Goal: Task Accomplishment & Management: Use online tool/utility

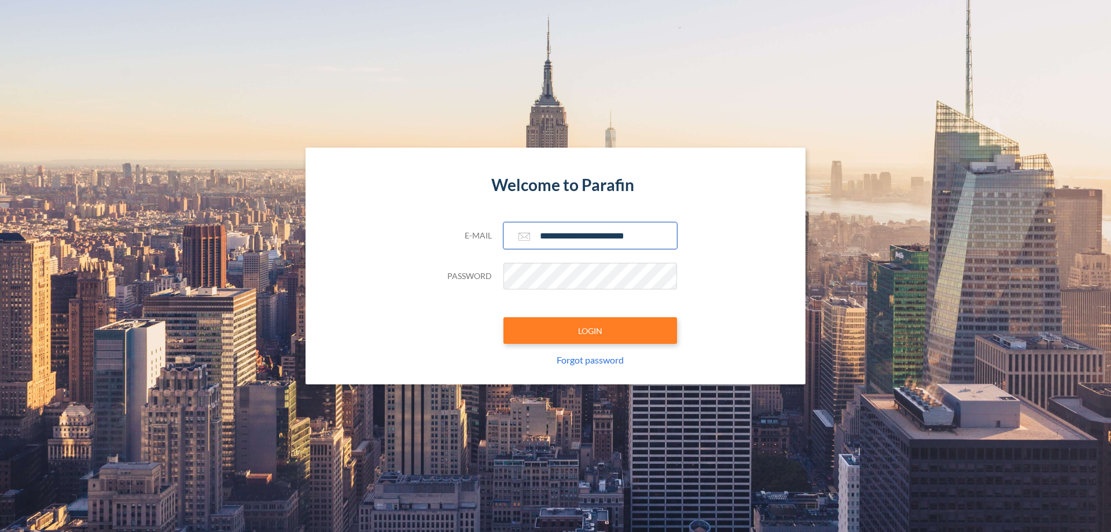
type input "**********"
click at [590, 330] on button "LOGIN" at bounding box center [590, 330] width 174 height 27
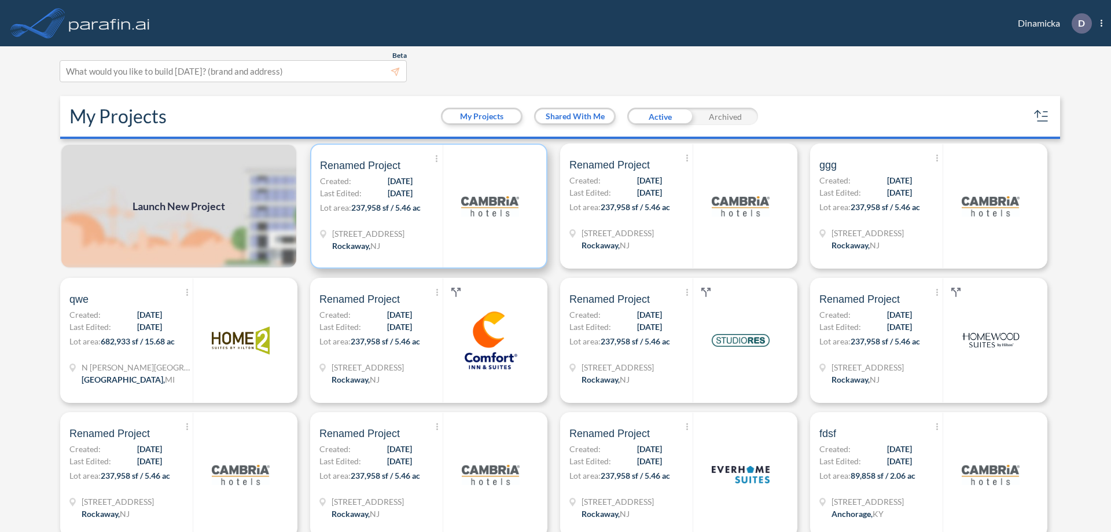
scroll to position [3, 0]
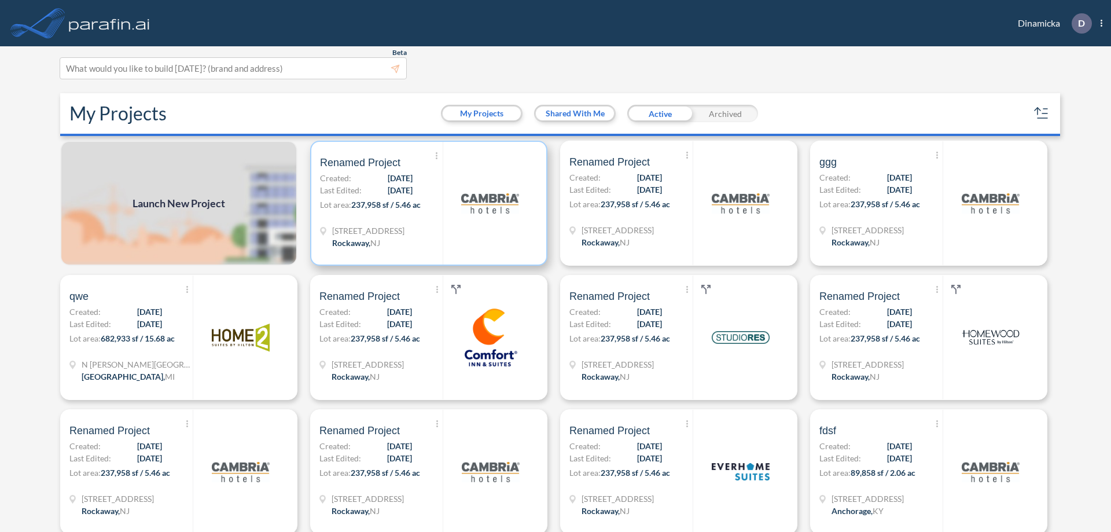
click at [426, 203] on p "Lot area: 237,958 sf / 5.46 ac" at bounding box center [381, 206] width 123 height 17
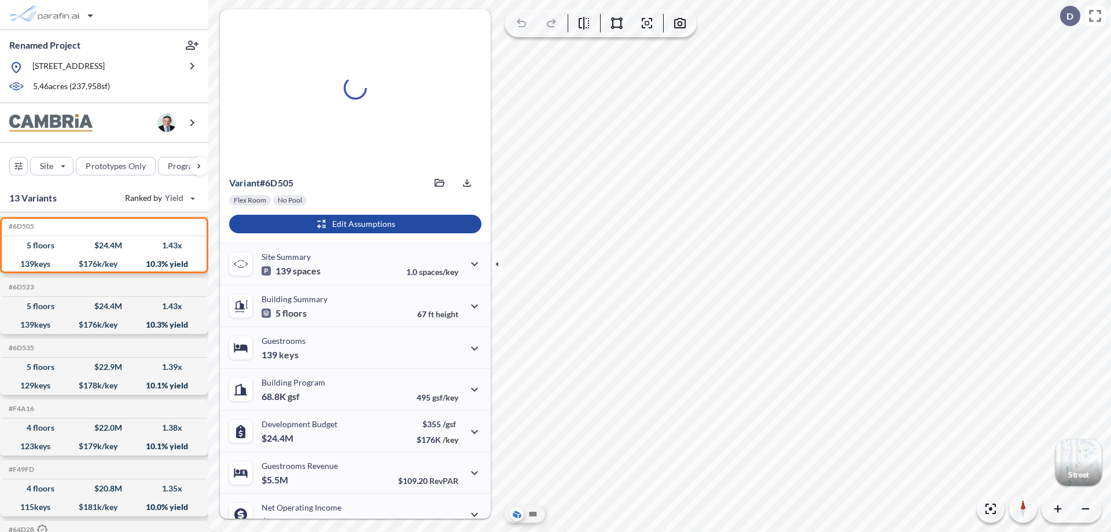
scroll to position [58, 0]
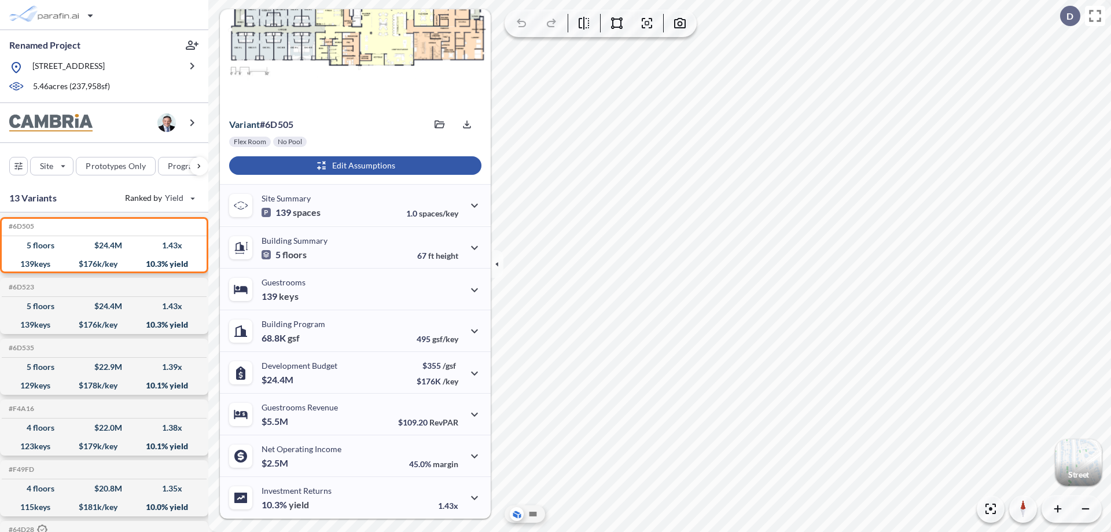
click at [354, 165] on div "button" at bounding box center [355, 165] width 252 height 19
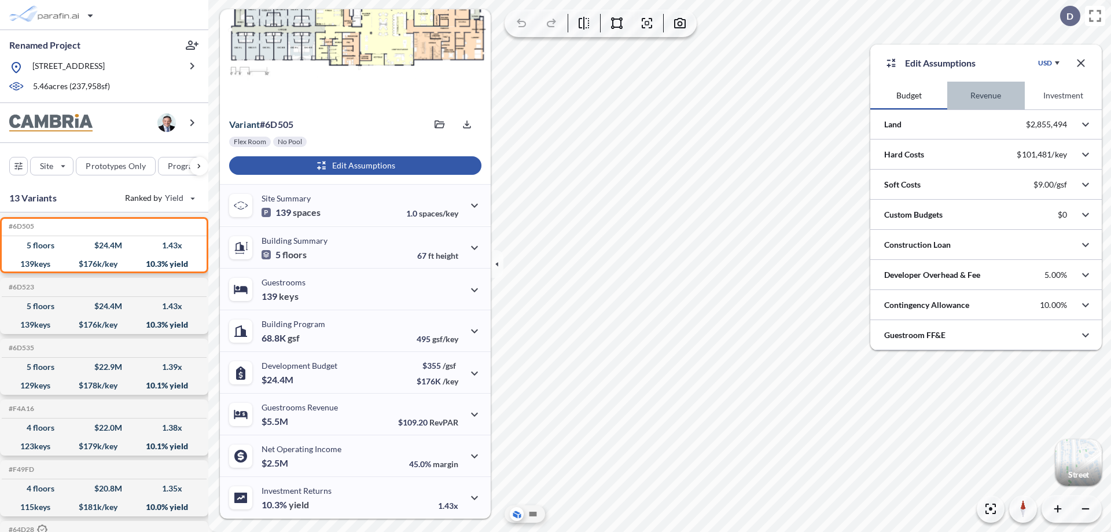
click at [985, 95] on button "Revenue" at bounding box center [985, 96] width 77 height 28
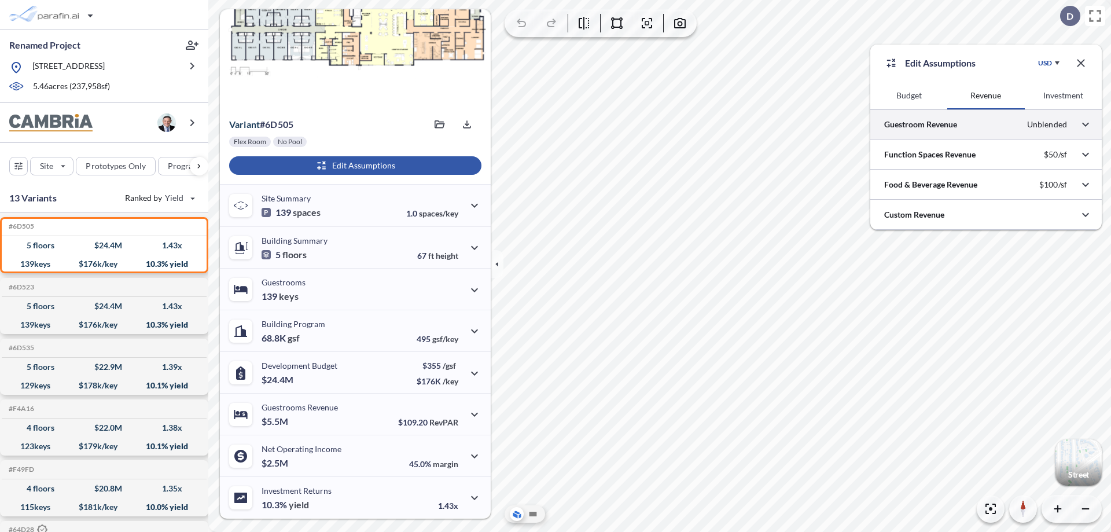
click at [986, 124] on div at bounding box center [985, 124] width 231 height 30
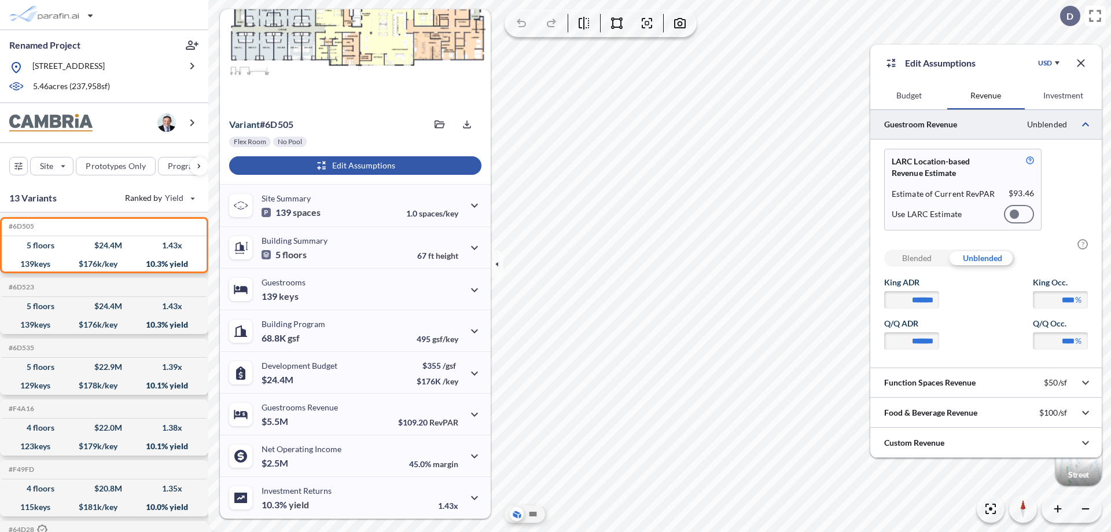
click at [1019, 214] on div at bounding box center [1019, 214] width 30 height 19
